Goal: Information Seeking & Learning: Learn about a topic

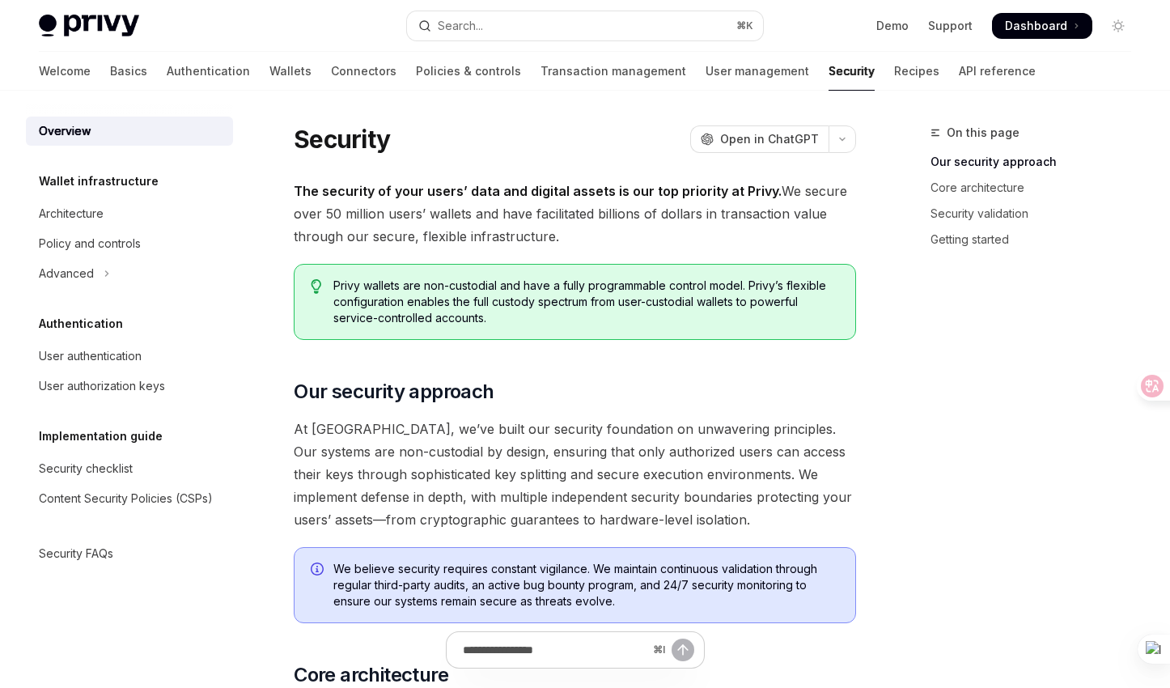
click at [1052, 23] on span "Dashboard" at bounding box center [1036, 26] width 62 height 16
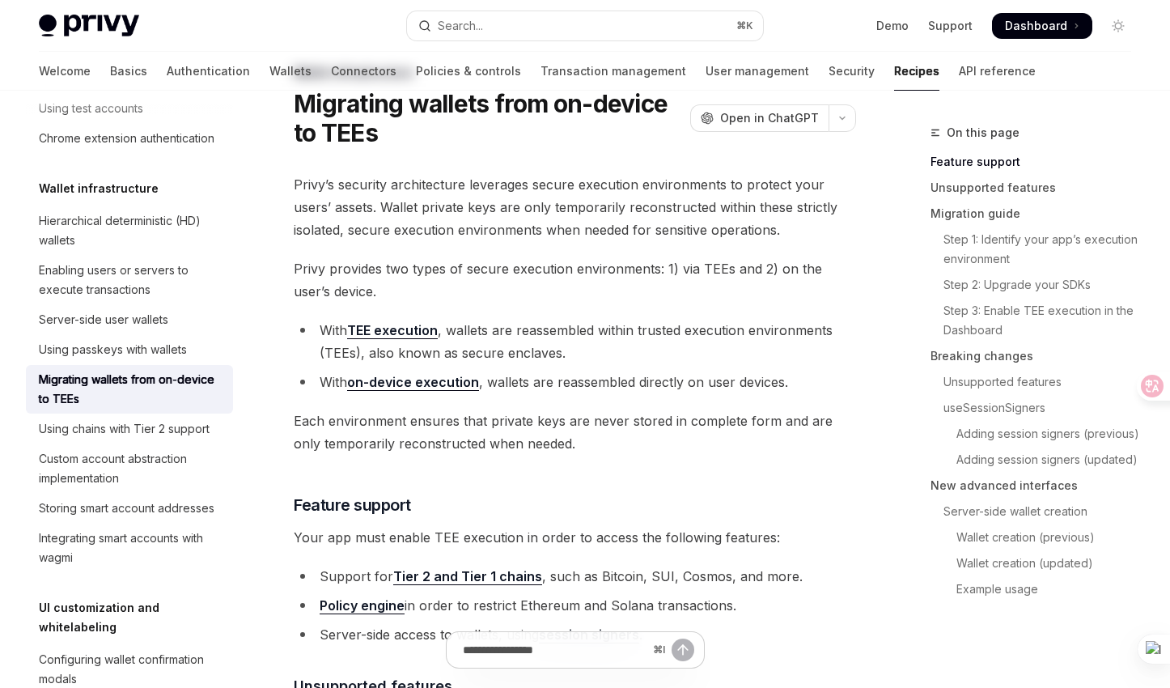
scroll to position [62, 0]
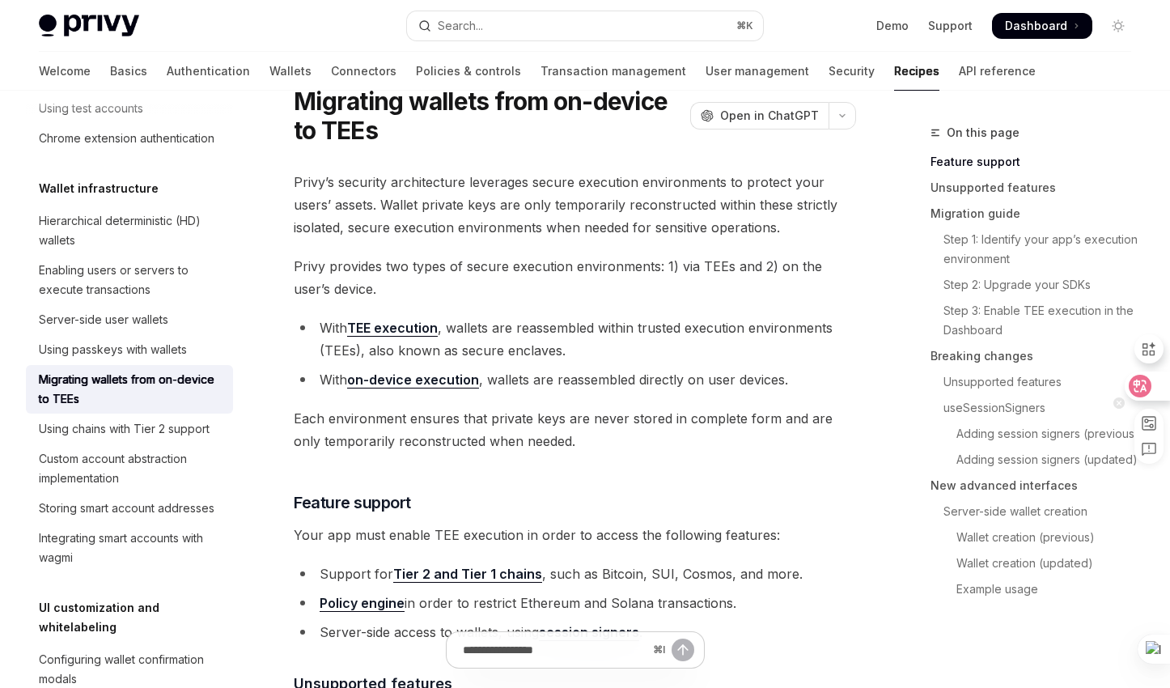
click at [1148, 386] on icon at bounding box center [1140, 386] width 23 height 23
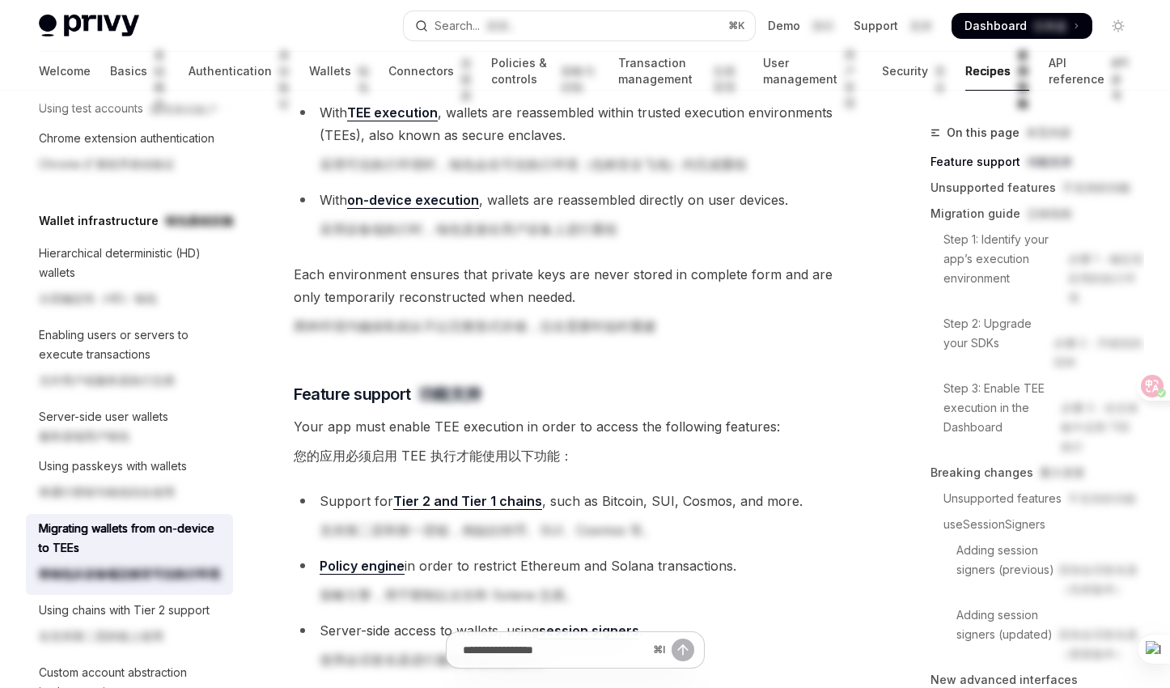
scroll to position [446, 0]
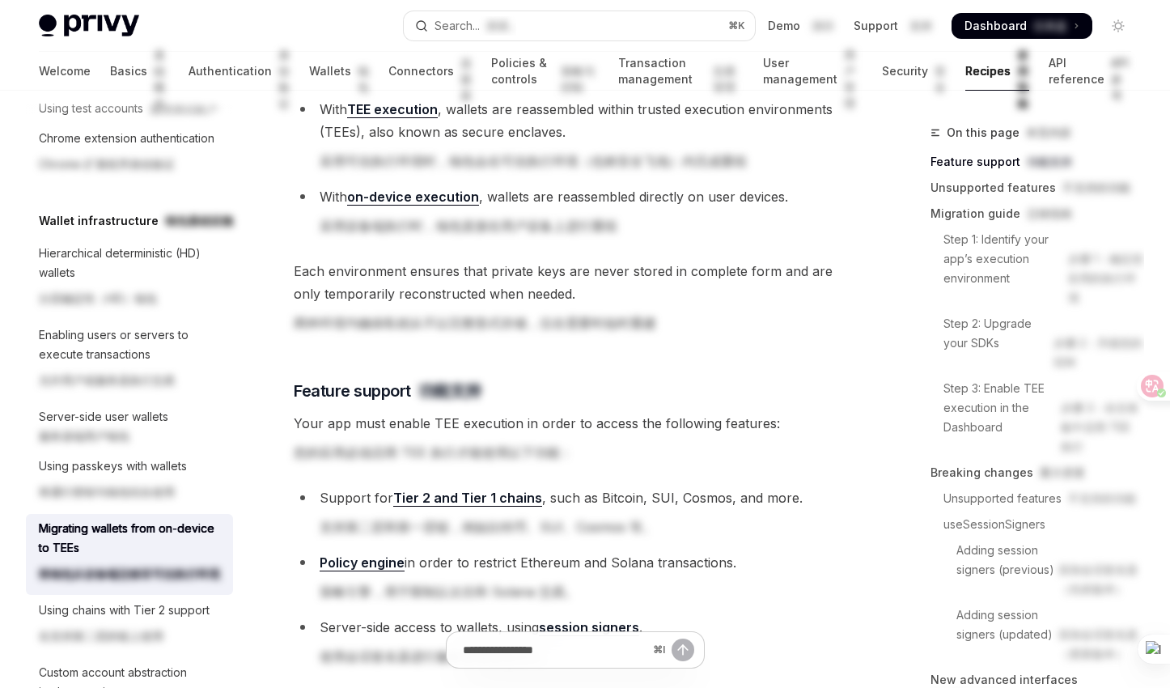
click at [471, 500] on link "Tier 2 and Tier 1 chains" at bounding box center [467, 498] width 149 height 17
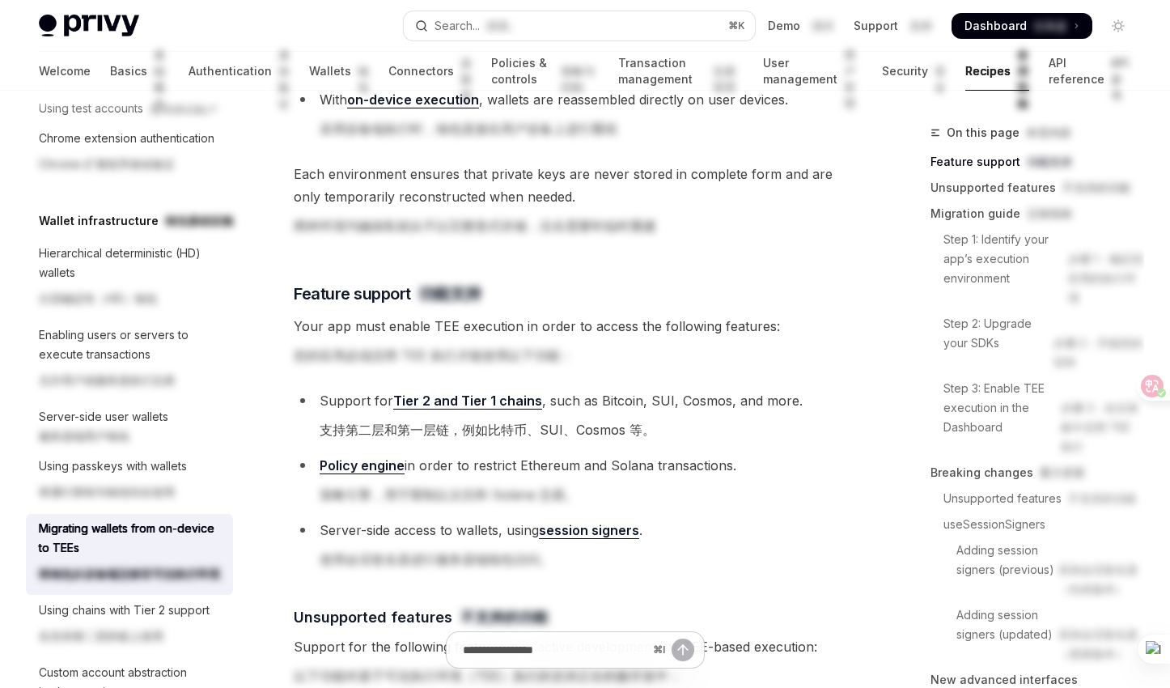
scroll to position [544, 0]
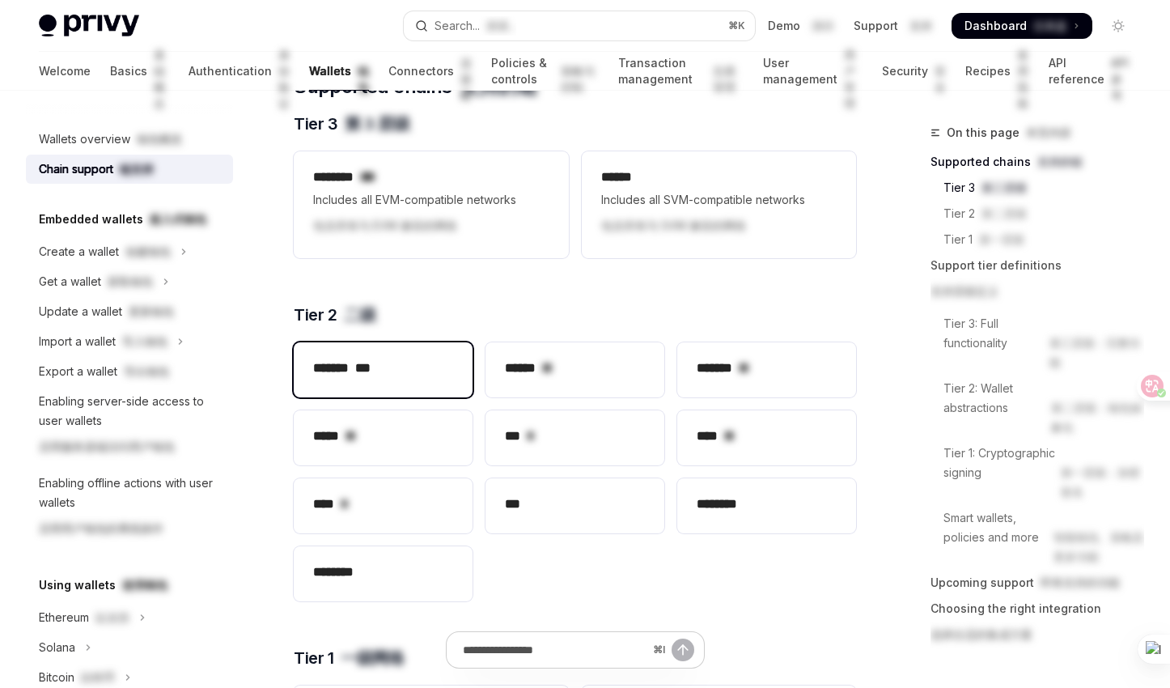
scroll to position [347, 0]
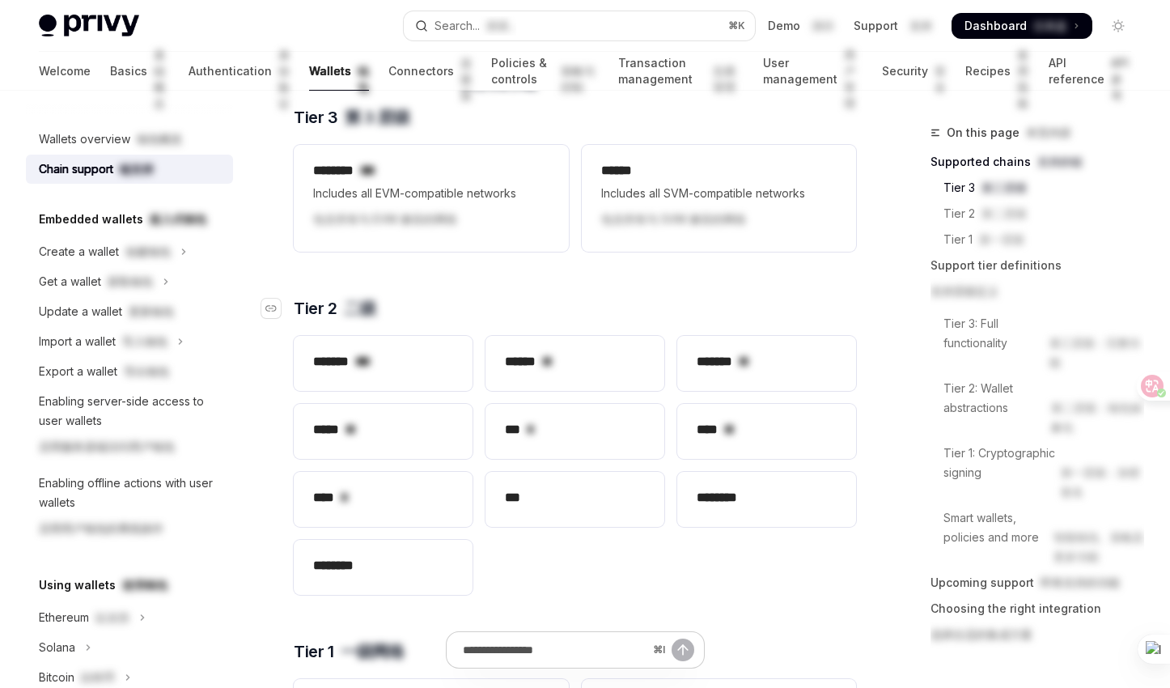
click at [524, 300] on h3 "​ Tier 2 二级" at bounding box center [575, 308] width 562 height 23
